Goal: Task Accomplishment & Management: Manage account settings

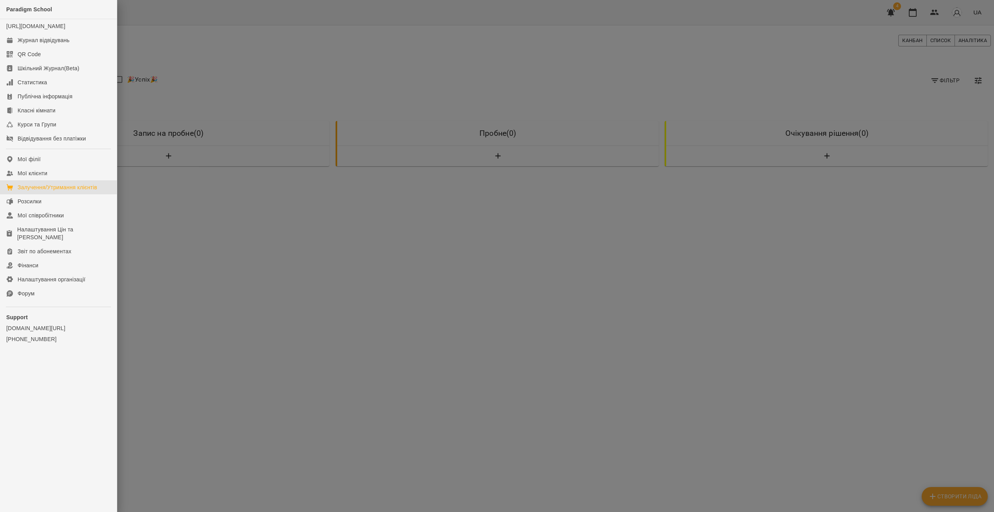
select select "**********"
click at [39, 177] on div "Мої клієнти" at bounding box center [33, 174] width 30 height 8
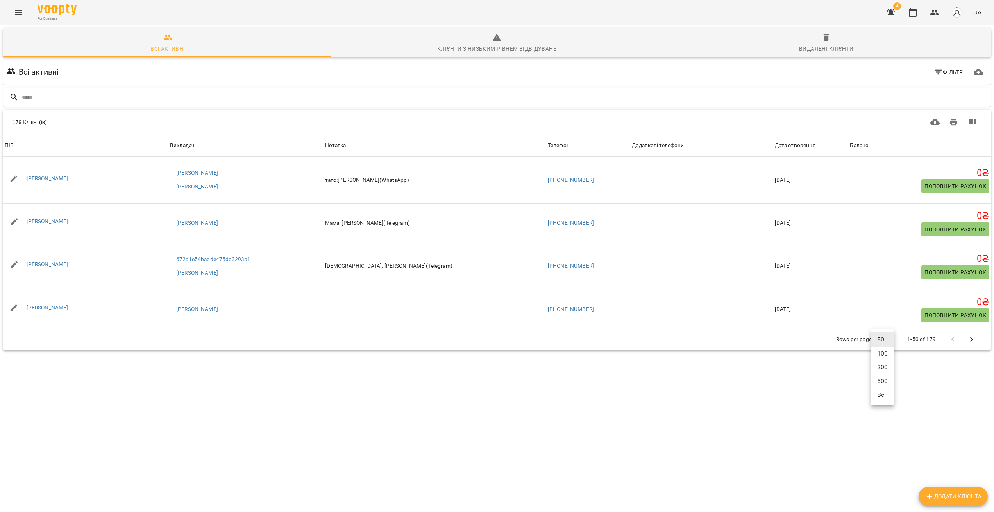
click at [884, 341] on body "For Business 4 UA Всі активні Клієнти з низьким рівнем відвідувань Видалені клі…" at bounding box center [497, 204] width 994 height 408
drag, startPoint x: 776, startPoint y: 181, endPoint x: 748, endPoint y: 178, distance: 28.0
click at [748, 178] on div at bounding box center [497, 256] width 994 height 512
click at [775, 183] on td "[DATE]" at bounding box center [810, 180] width 75 height 47
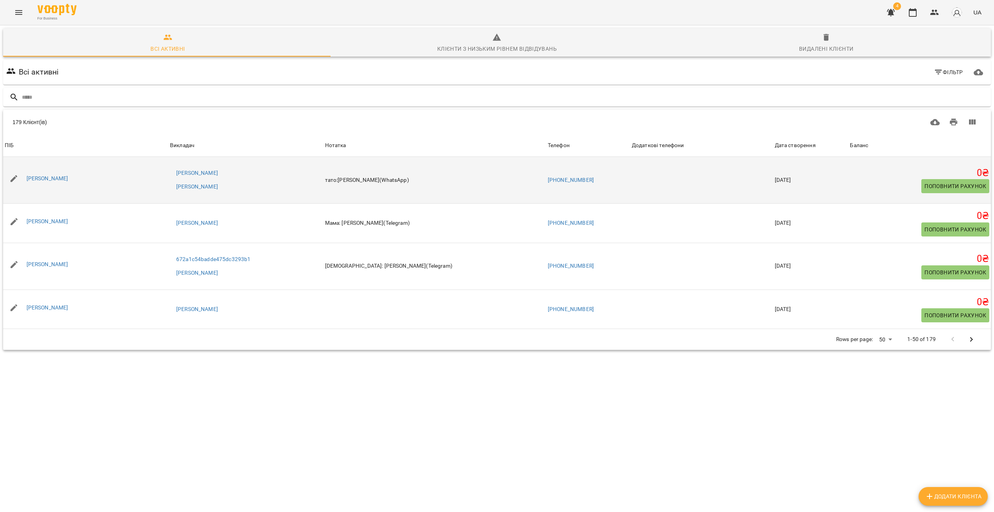
drag, startPoint x: 778, startPoint y: 179, endPoint x: 758, endPoint y: 183, distance: 19.6
click at [773, 183] on td "[DATE]" at bounding box center [810, 180] width 75 height 47
click at [773, 181] on td "[DATE]" at bounding box center [810, 180] width 75 height 47
drag, startPoint x: 748, startPoint y: 180, endPoint x: 767, endPoint y: 183, distance: 19.3
click at [773, 183] on td "[DATE]" at bounding box center [810, 180] width 75 height 47
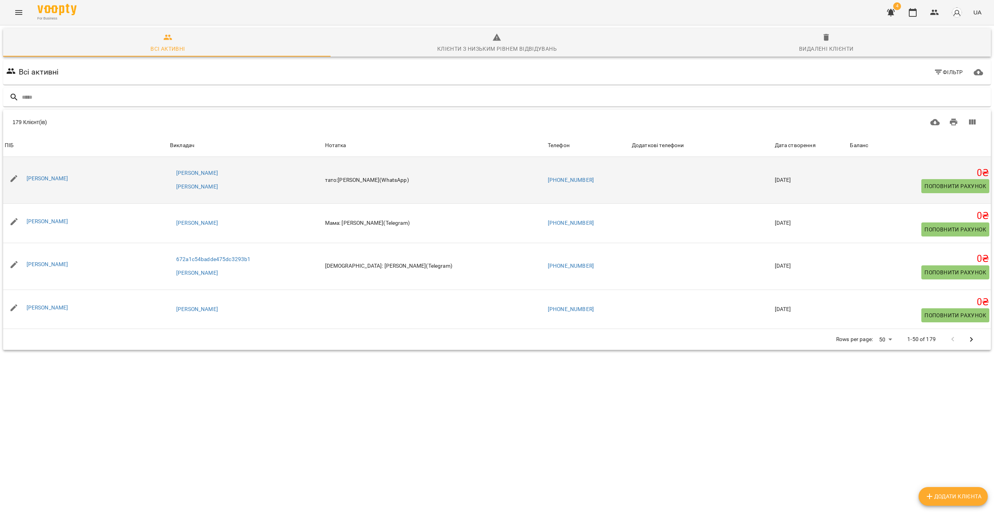
copy td "2025-05"
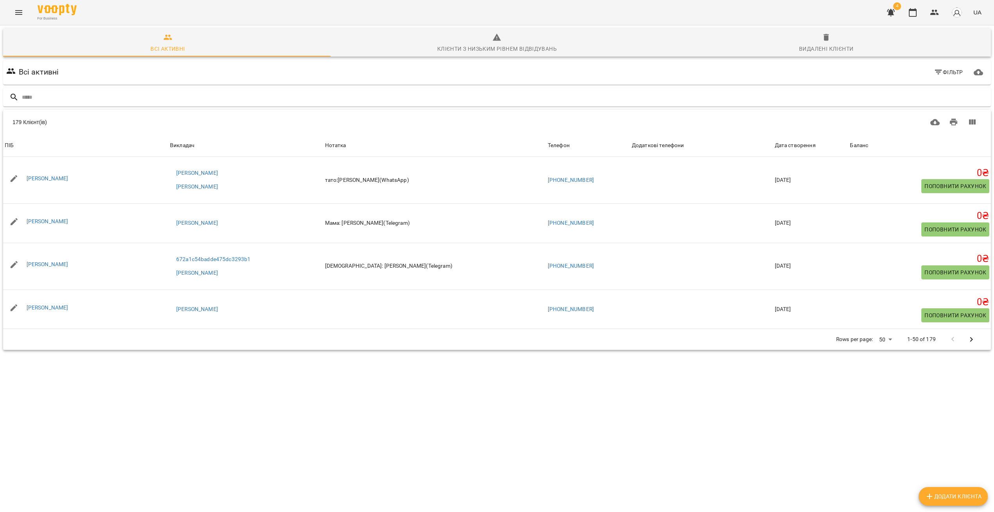
click at [887, 340] on body "For Business 4 UA Всі активні Клієнти з низьким рівнем відвідувань Видалені клі…" at bounding box center [497, 204] width 994 height 408
click at [886, 368] on li "200" at bounding box center [882, 367] width 23 height 14
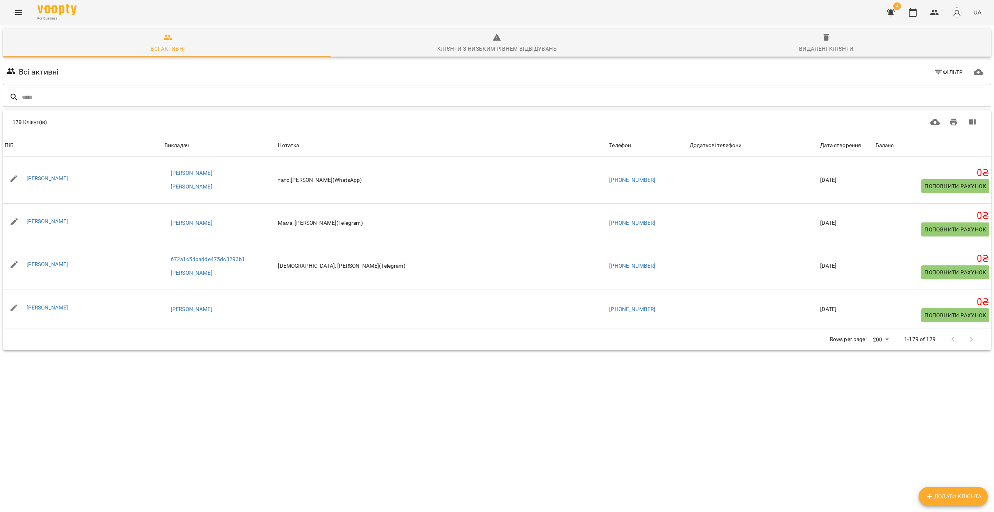
scroll to position [7060, 0]
